Goal: Information Seeking & Learning: Compare options

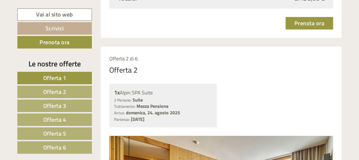
scroll to position [864, 0]
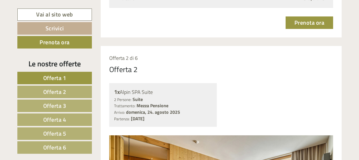
click at [77, 146] on link "Offerta 6" at bounding box center [54, 148] width 74 height 13
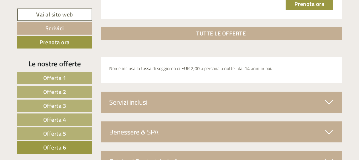
scroll to position [848, 0]
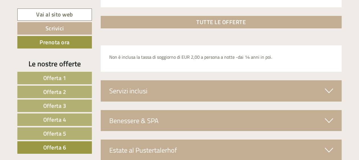
click at [330, 88] on icon at bounding box center [329, 91] width 8 height 10
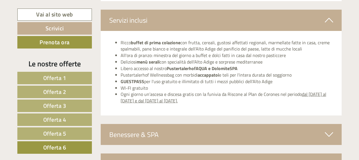
scroll to position [928, 0]
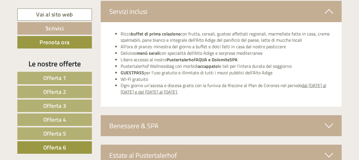
click at [330, 123] on icon at bounding box center [329, 126] width 8 height 10
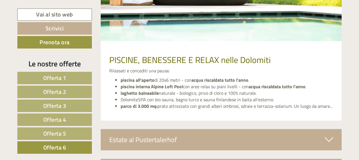
scroll to position [1144, 0]
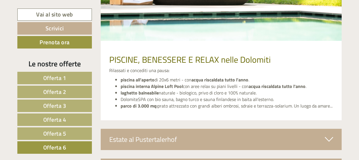
click at [328, 138] on icon at bounding box center [329, 140] width 8 height 10
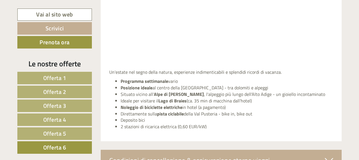
scroll to position [1371, 0]
click at [73, 132] on link "Offerta 5" at bounding box center [54, 134] width 74 height 13
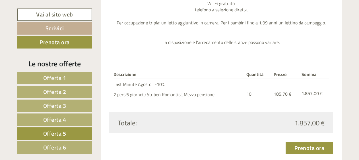
scroll to position [700, 0]
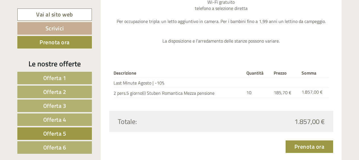
click at [77, 119] on link "Offerta 4" at bounding box center [54, 120] width 74 height 13
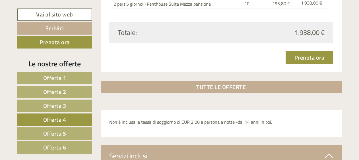
scroll to position [803, 0]
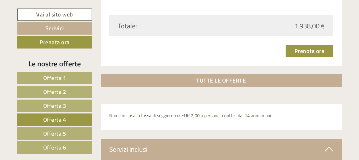
click at [66, 104] on span "Offerta 3" at bounding box center [54, 105] width 23 height 9
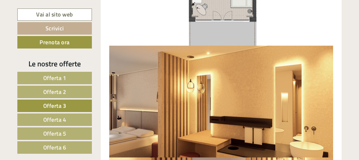
scroll to position [791, 0]
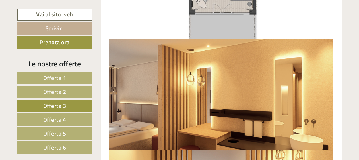
click at [73, 90] on link "Offerta 2" at bounding box center [54, 92] width 74 height 13
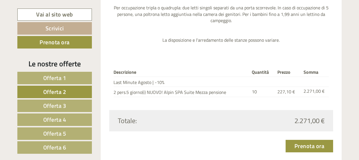
scroll to position [734, 0]
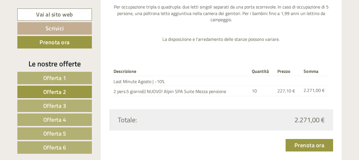
click at [50, 77] on span "Offerta 1" at bounding box center [54, 78] width 23 height 9
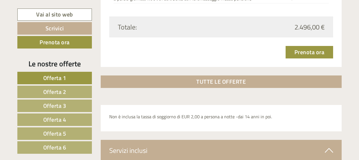
scroll to position [859, 0]
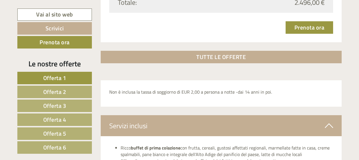
click at [65, 146] on span "Offerta 6" at bounding box center [54, 147] width 23 height 9
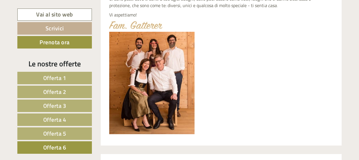
scroll to position [234, 0]
